Goal: Check status: Check status

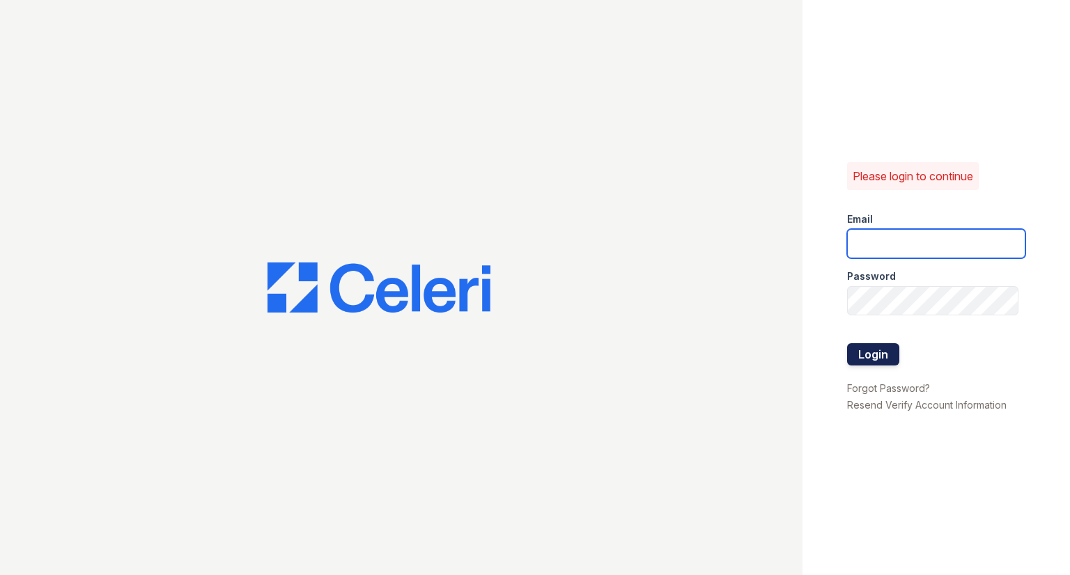
type input "franklin.pm@cafmanagement.com"
click at [895, 351] on button "Login" at bounding box center [873, 354] width 52 height 22
click at [891, 351] on button "Login" at bounding box center [873, 354] width 52 height 22
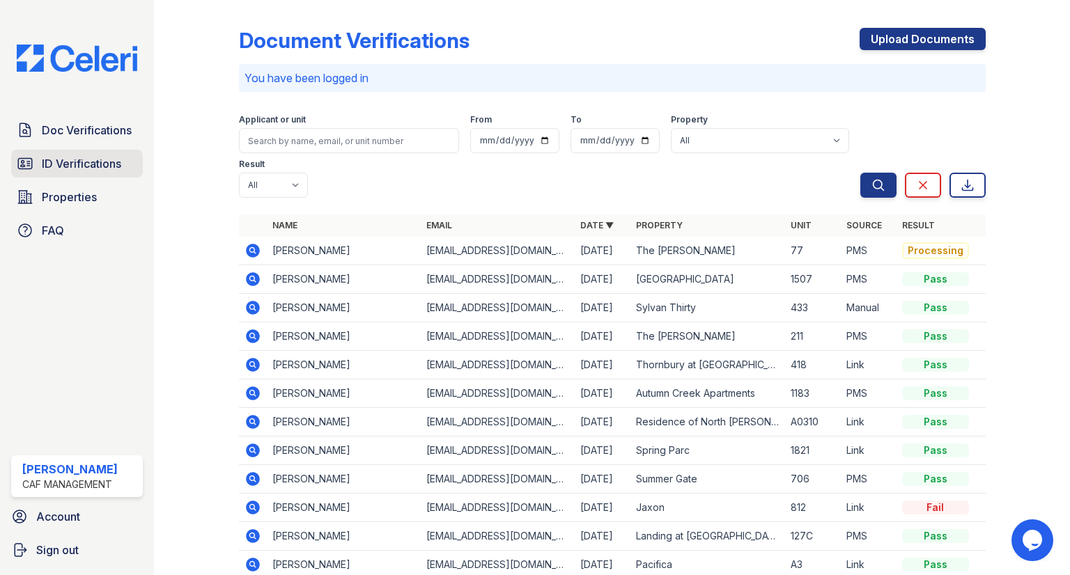
click at [68, 173] on link "ID Verifications" at bounding box center [77, 164] width 132 height 28
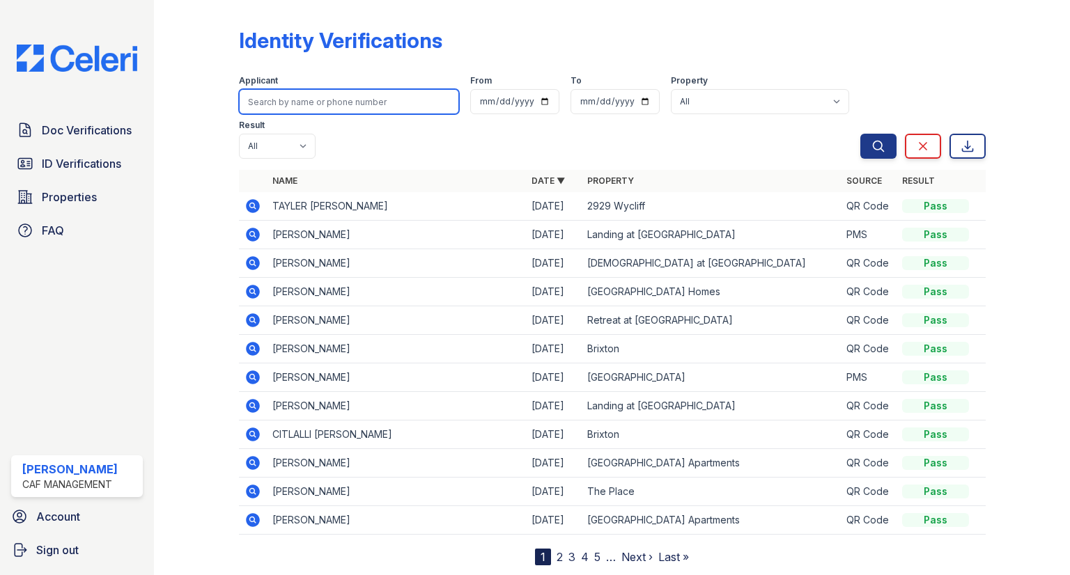
click at [262, 93] on input "search" at bounding box center [349, 101] width 220 height 25
click at [309, 511] on div "Name Date ▼ Property Source Result [PERSON_NAME] [PERSON_NAME] [DATE] 2929 Wycl…" at bounding box center [612, 368] width 747 height 396
click at [563, 549] on nav "1 2 3 4 5 … Next › Last »" at bounding box center [612, 557] width 154 height 17
click at [555, 549] on nav "1 2 3 4 5 … Next › Last »" at bounding box center [612, 557] width 154 height 17
click at [560, 550] on link "2" at bounding box center [560, 557] width 6 height 14
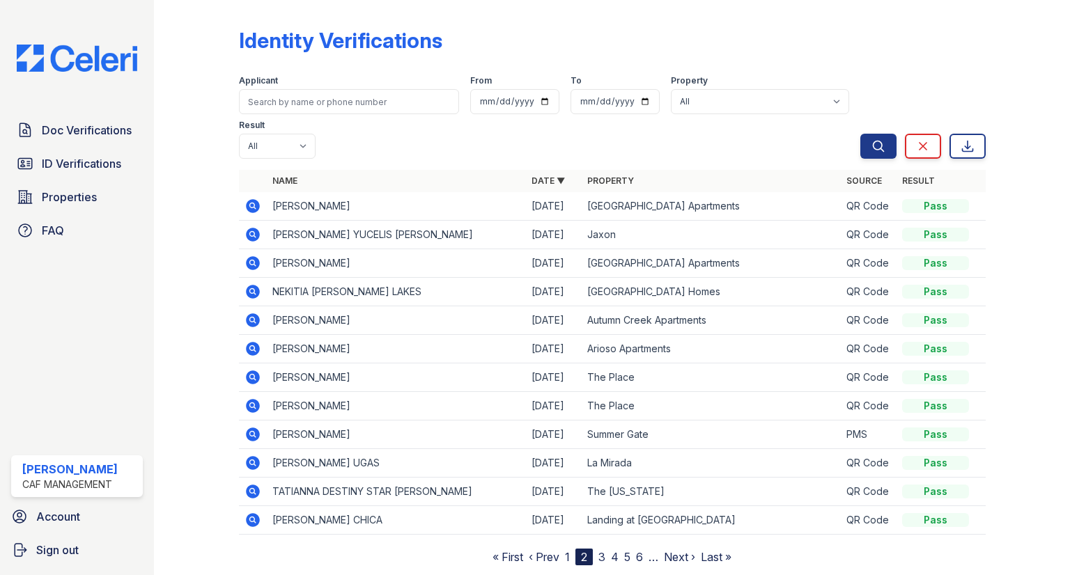
click at [574, 549] on nav "« First ‹ Prev 1 2 3 4 5 6 … Next › Last »" at bounding box center [612, 557] width 239 height 17
click at [618, 550] on link "4" at bounding box center [615, 557] width 8 height 14
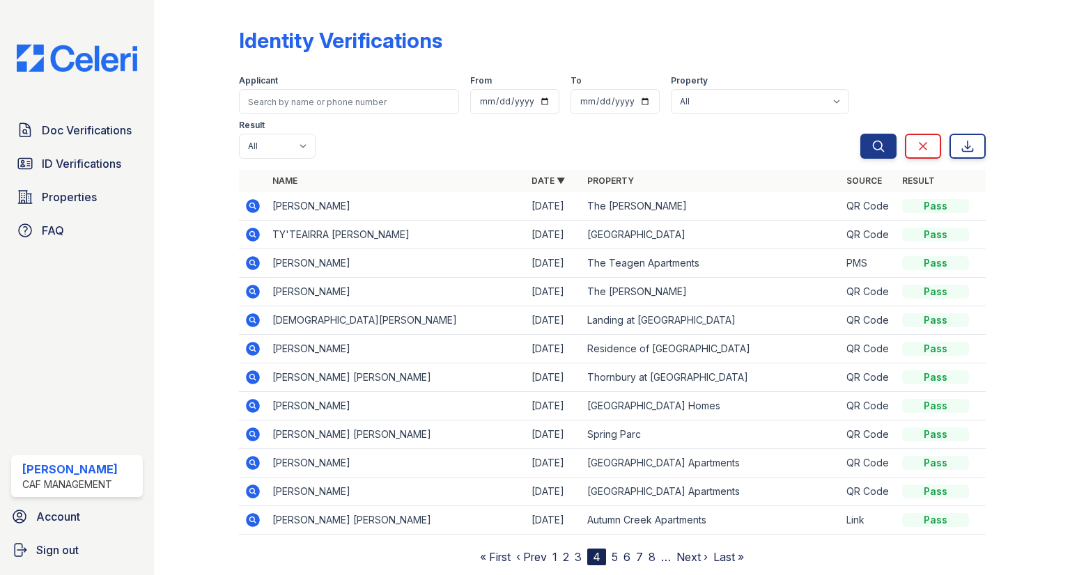
click at [625, 550] on link "6" at bounding box center [627, 557] width 7 height 14
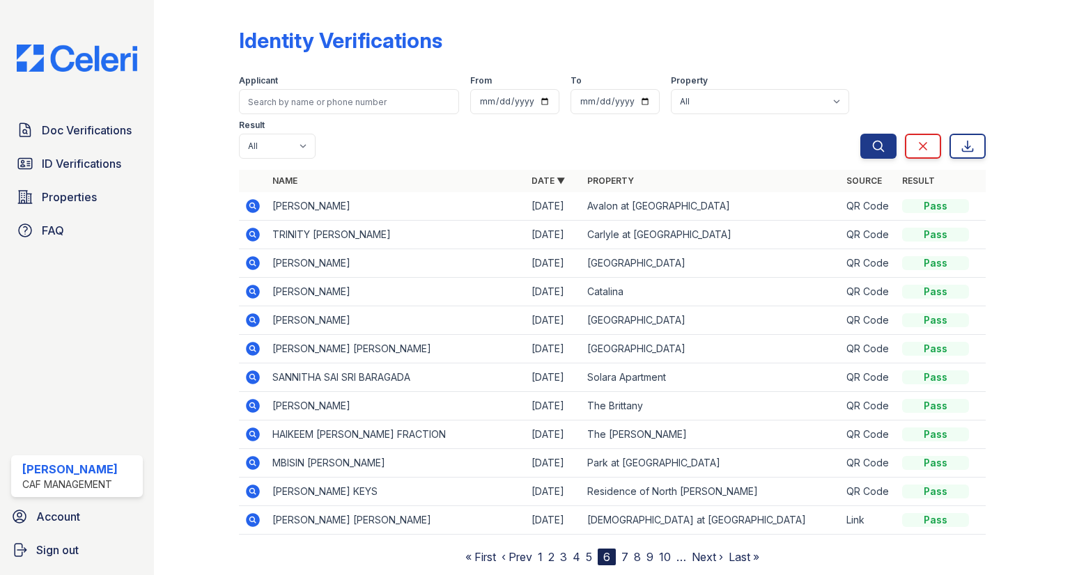
click at [109, 148] on div "Doc Verifications ID Verifications Properties FAQ" at bounding box center [77, 180] width 143 height 128
click at [108, 140] on link "Doc Verifications" at bounding box center [77, 130] width 132 height 28
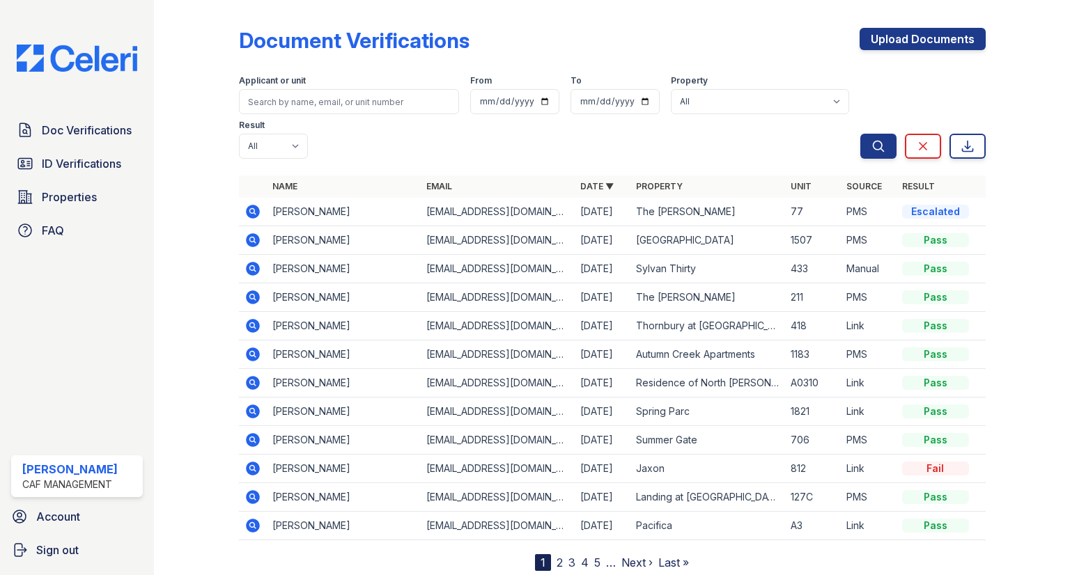
click at [890, 57] on div "Upload Documents" at bounding box center [923, 46] width 126 height 36
click at [890, 40] on link "Upload Documents" at bounding box center [923, 39] width 126 height 22
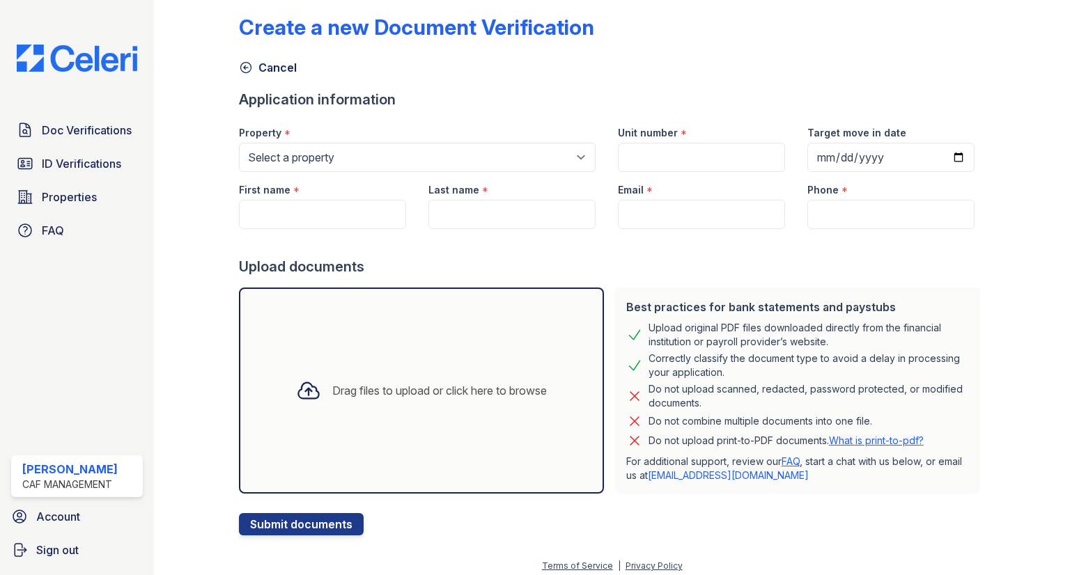
scroll to position [20, 0]
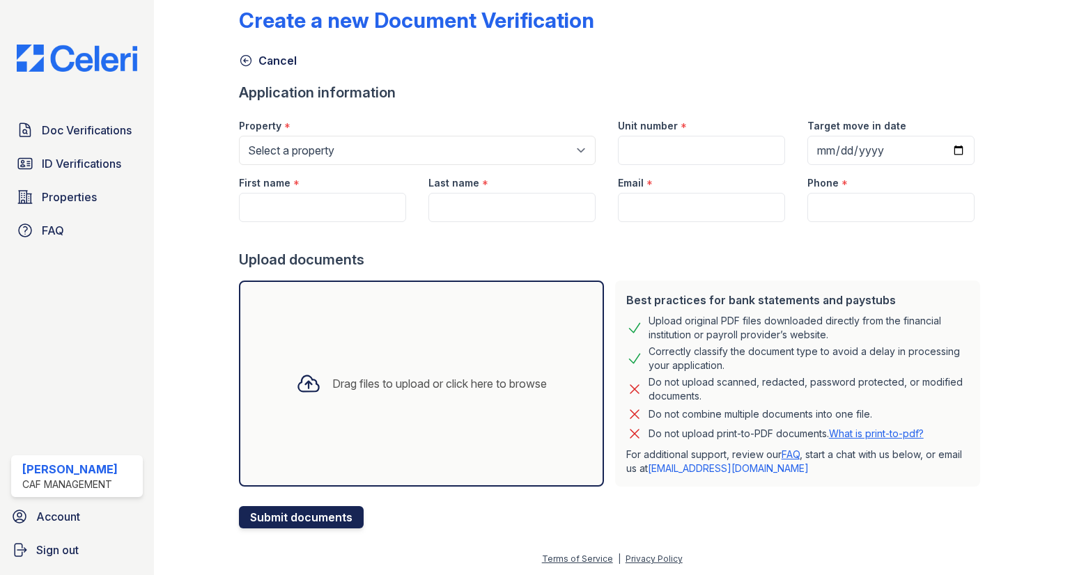
click at [314, 518] on button "Submit documents" at bounding box center [301, 518] width 125 height 22
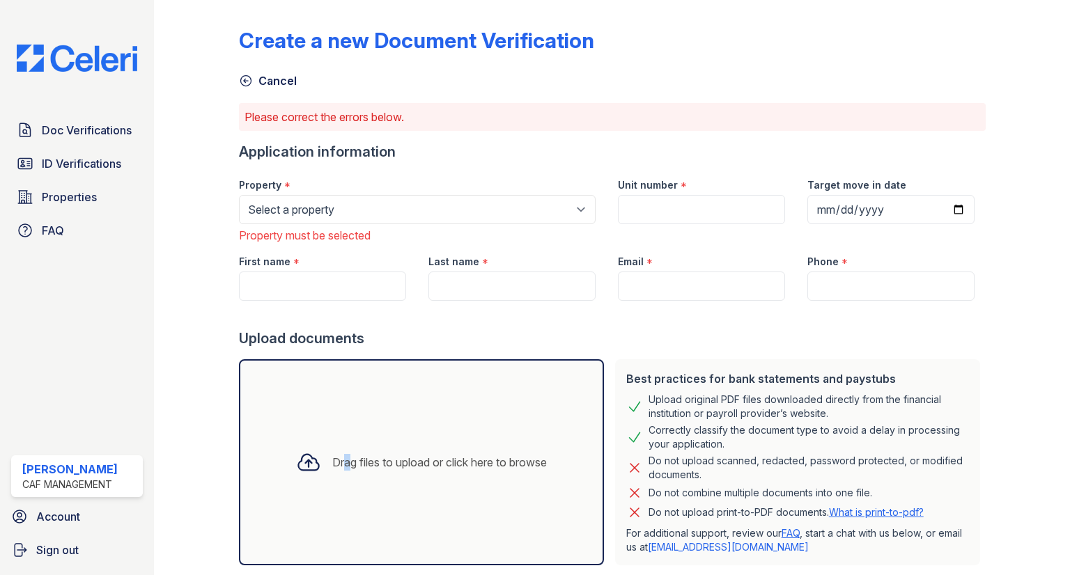
click at [336, 481] on div "Drag files to upload or click here to browse" at bounding box center [421, 462] width 273 height 47
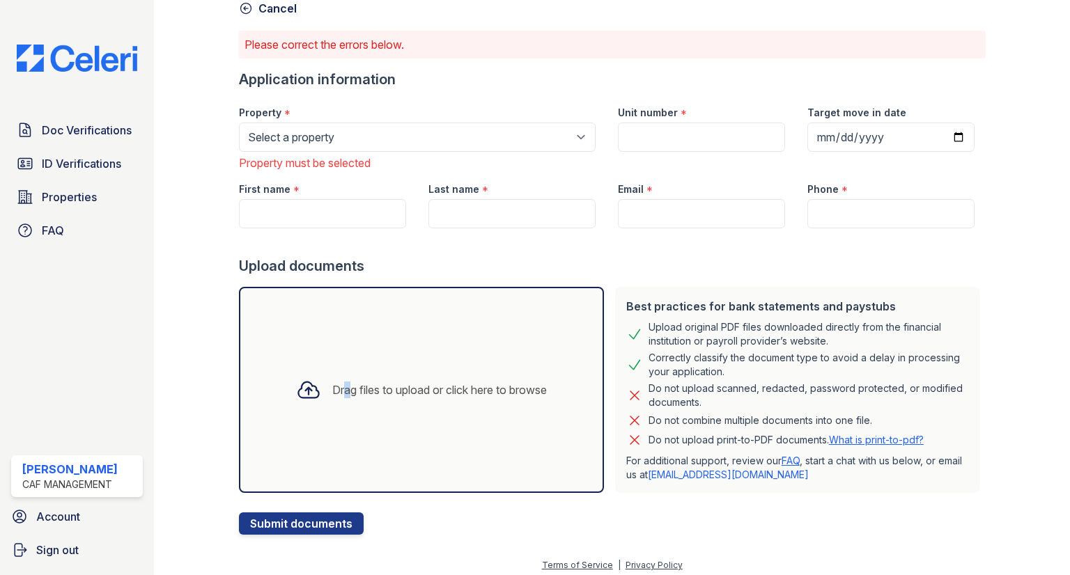
scroll to position [79, 0]
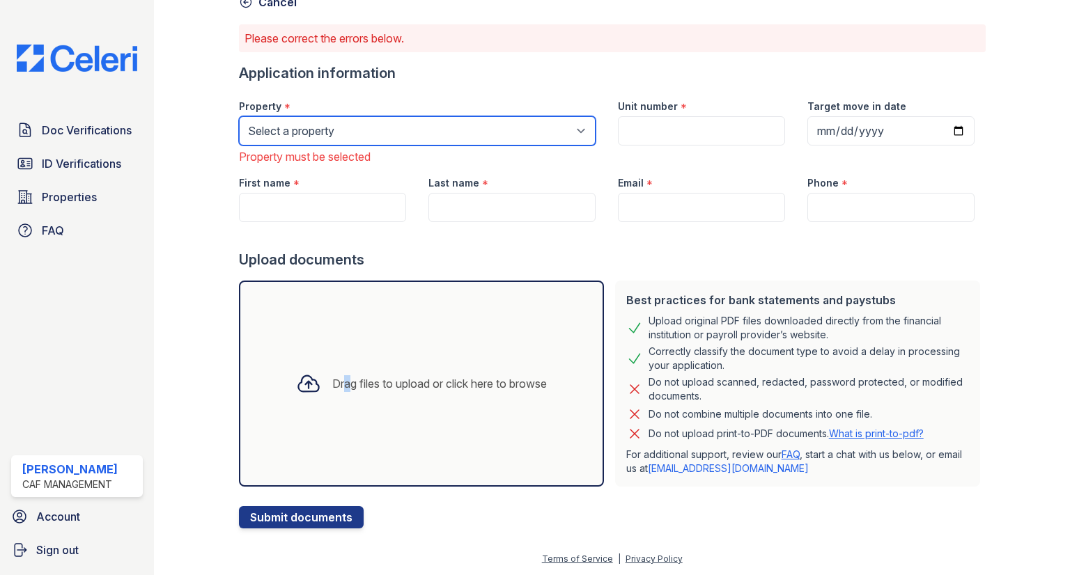
click at [473, 135] on select "Select a property [STREET_ADDRESS] Arioso Apartments [GEOGRAPHIC_DATA] Apartmen…" at bounding box center [417, 130] width 357 height 29
drag, startPoint x: 308, startPoint y: 130, endPoint x: 316, endPoint y: 110, distance: 21.0
click at [308, 129] on select "Select a property [STREET_ADDRESS] Arioso Apartments [GEOGRAPHIC_DATA] Apartmen…" at bounding box center [417, 130] width 357 height 29
click at [326, 143] on select "Select a property [STREET_ADDRESS] Arioso Apartments [GEOGRAPHIC_DATA] Apartmen…" at bounding box center [417, 130] width 357 height 29
select select "4411"
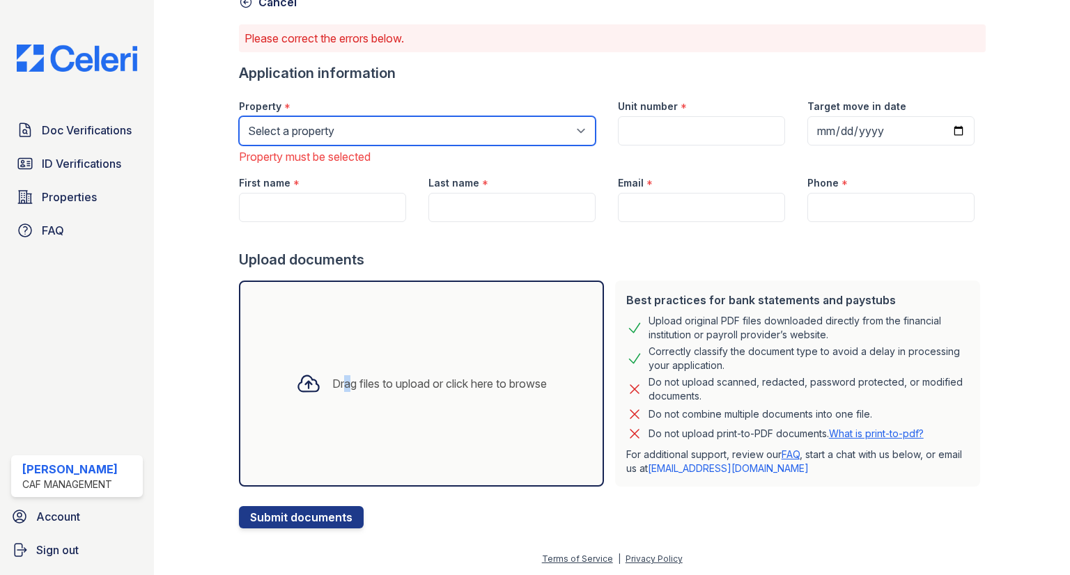
click at [239, 116] on select "Select a property [STREET_ADDRESS] Arioso Apartments [GEOGRAPHIC_DATA] Apartmen…" at bounding box center [417, 130] width 357 height 29
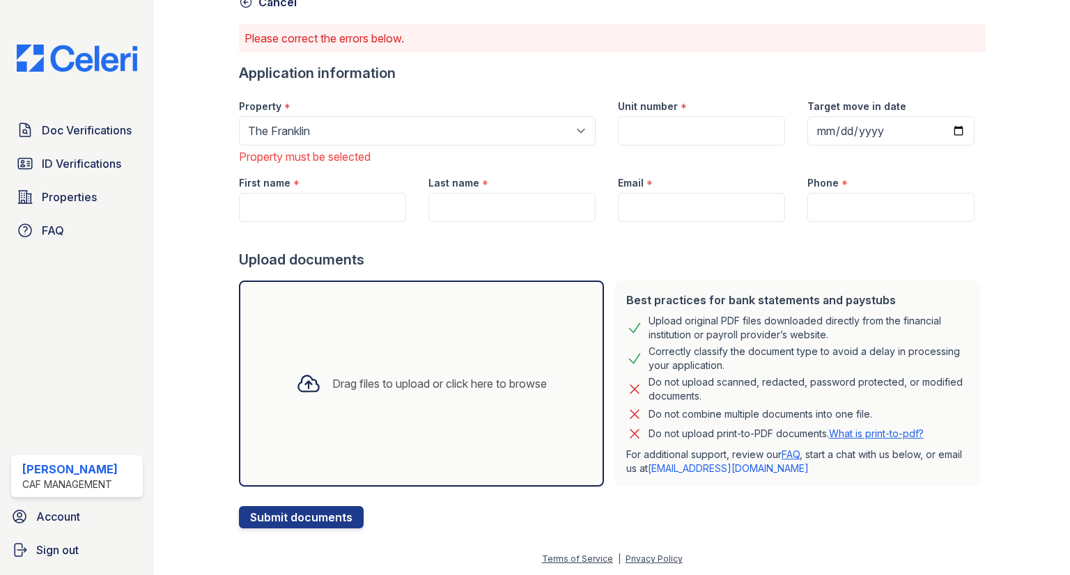
click at [315, 435] on div "Drag files to upload or click here to browse" at bounding box center [421, 384] width 365 height 206
click at [789, 454] on link "FAQ" at bounding box center [791, 455] width 18 height 12
click at [81, 165] on span "ID Verifications" at bounding box center [81, 163] width 79 height 17
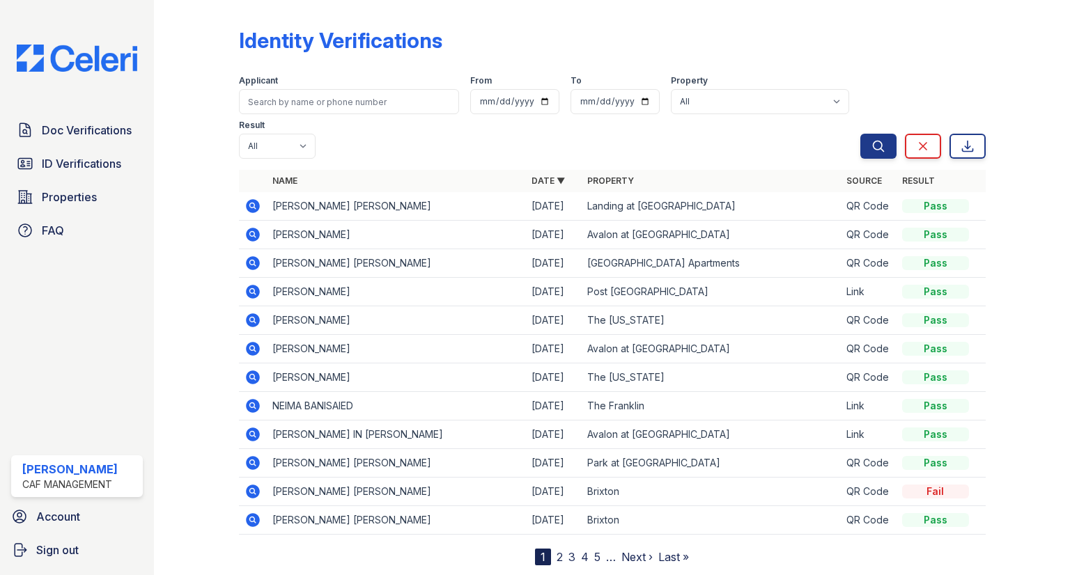
click at [546, 549] on div "1" at bounding box center [543, 557] width 16 height 17
click at [641, 115] on form "Applicant From To Property All 2929 Wycliff 29 Fifty [STREET_ADDRESS][GEOGRAPHI…" at bounding box center [612, 114] width 747 height 100
click at [671, 105] on select "All 2929 [GEOGRAPHIC_DATA] 29 Fifty [STREET_ADDRESS][GEOGRAPHIC_DATA] [GEOGRAPH…" at bounding box center [760, 101] width 178 height 25
select select "4411"
click at [671, 89] on select "All 2929 [GEOGRAPHIC_DATA] 29 Fifty [STREET_ADDRESS][GEOGRAPHIC_DATA] [GEOGRAPH…" at bounding box center [760, 101] width 178 height 25
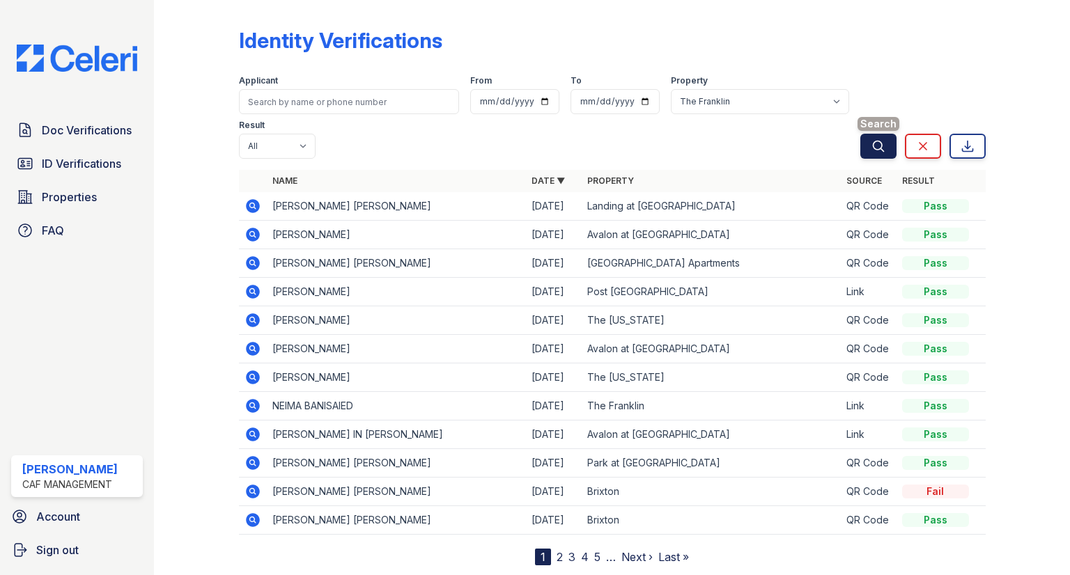
click at [883, 134] on button "Search" at bounding box center [878, 146] width 36 height 25
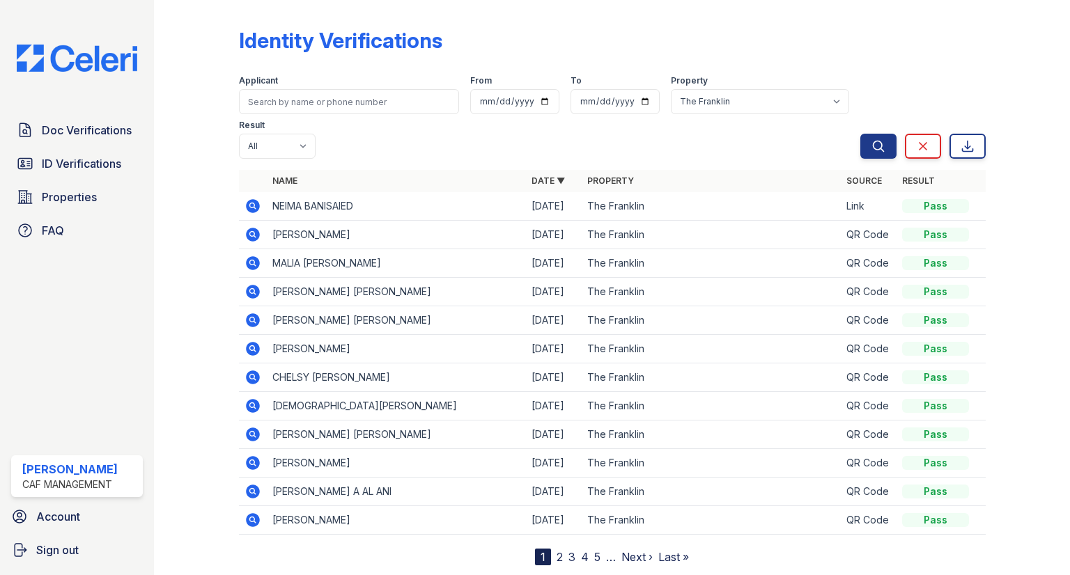
click at [251, 198] on icon at bounding box center [253, 206] width 17 height 17
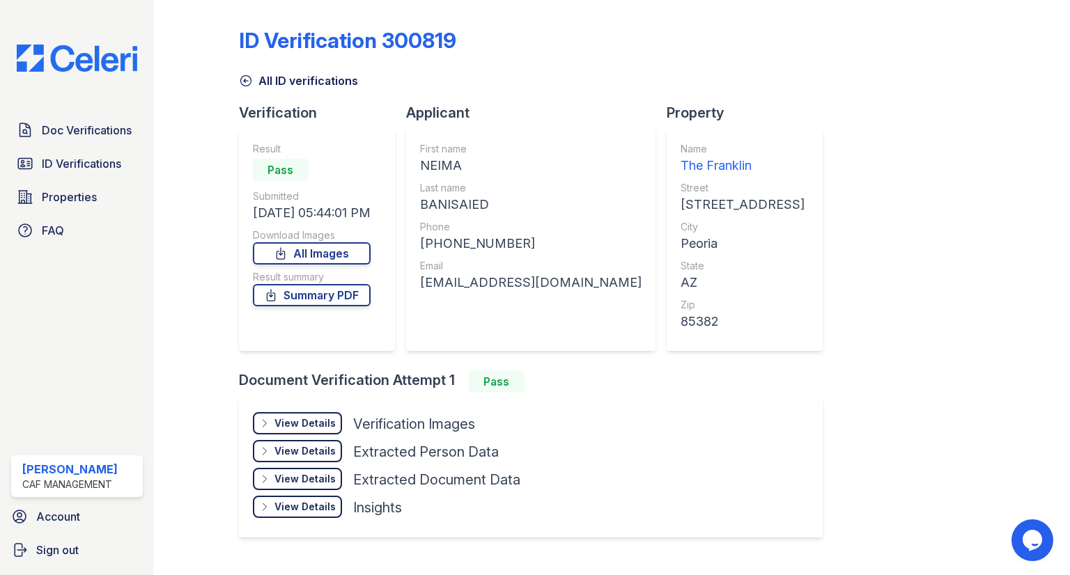
click at [281, 415] on div "View Details Details" at bounding box center [297, 423] width 89 height 22
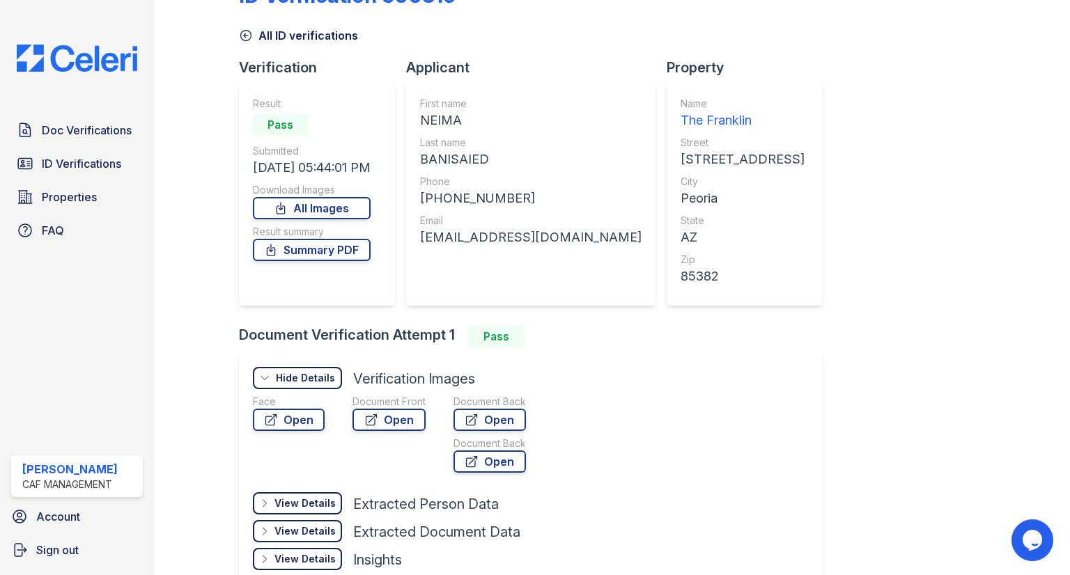
scroll to position [70, 0]
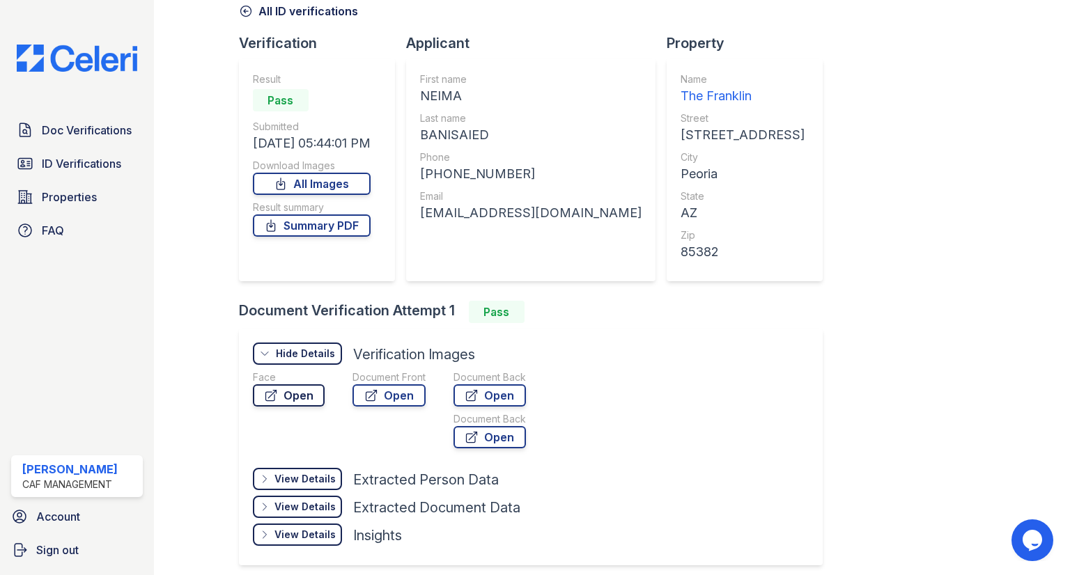
click at [285, 388] on link "Open" at bounding box center [289, 396] width 72 height 22
click at [477, 397] on icon at bounding box center [472, 396] width 14 height 14
click at [499, 438] on link "Open" at bounding box center [490, 437] width 72 height 22
click at [493, 435] on link "Open" at bounding box center [490, 437] width 72 height 22
click at [382, 400] on link "Open" at bounding box center [389, 396] width 73 height 22
